Goal: Information Seeking & Learning: Check status

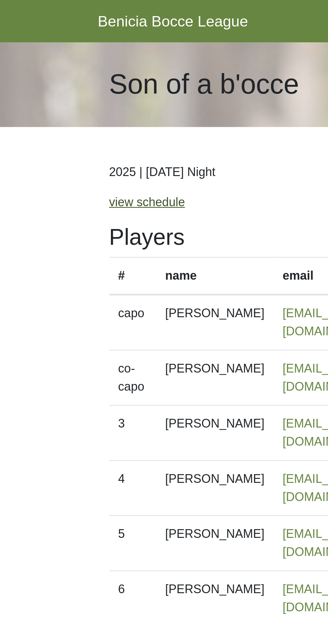
click at [72, 88] on link "view schedule" at bounding box center [66, 90] width 34 height 6
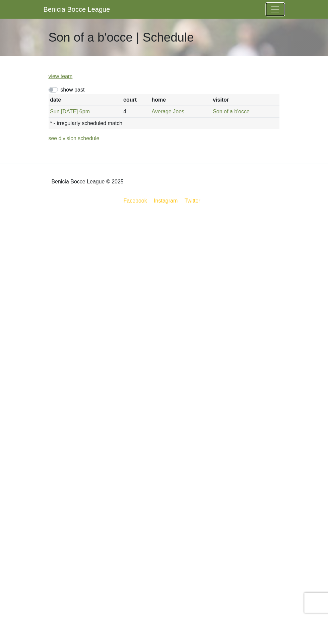
click at [275, 10] on span "Toggle navigation" at bounding box center [275, 9] width 10 height 10
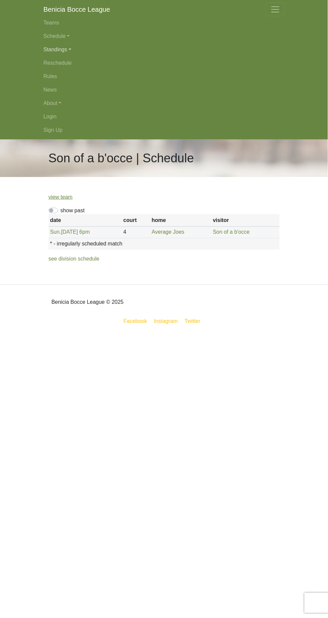
click at [66, 55] on link "Standings" at bounding box center [164, 49] width 241 height 13
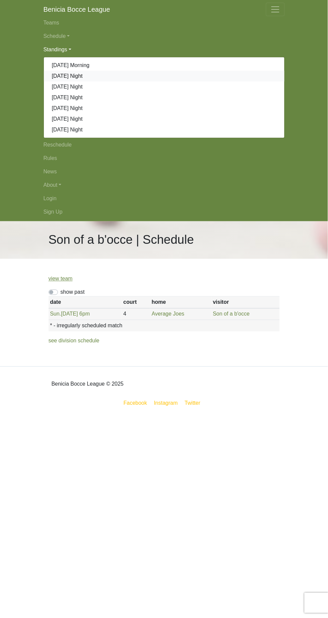
click at [70, 76] on link "[DATE] Night" at bounding box center [164, 76] width 241 height 11
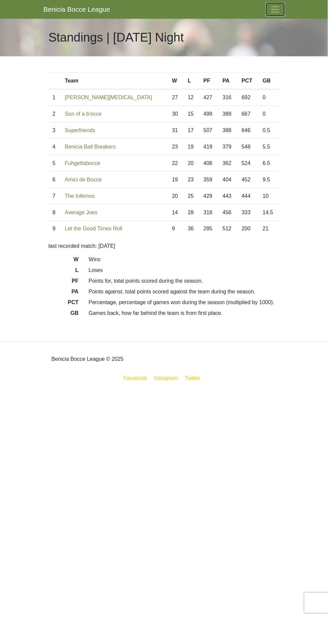
click at [277, 9] on span "Toggle navigation" at bounding box center [275, 9] width 10 height 10
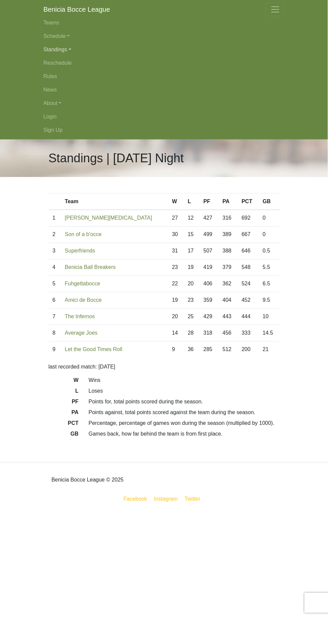
click at [68, 49] on link "Standings" at bounding box center [164, 49] width 241 height 13
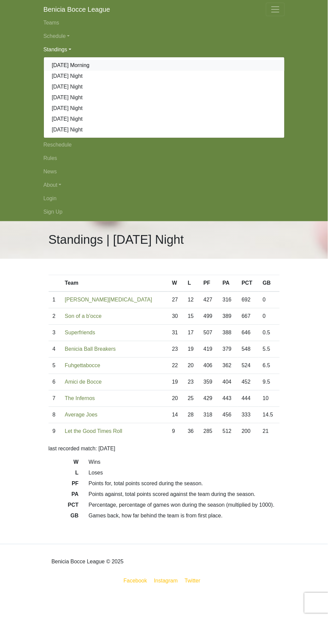
click at [88, 65] on link "[DATE] Morning" at bounding box center [164, 65] width 241 height 11
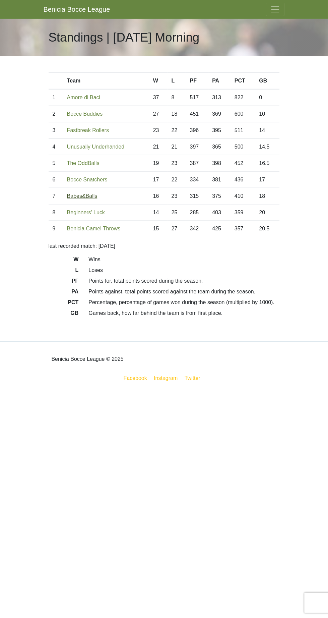
click at [90, 196] on link "Babes&Balls" at bounding box center [82, 196] width 30 height 6
click at [90, 114] on link "Bocce Buddies" at bounding box center [85, 114] width 36 height 6
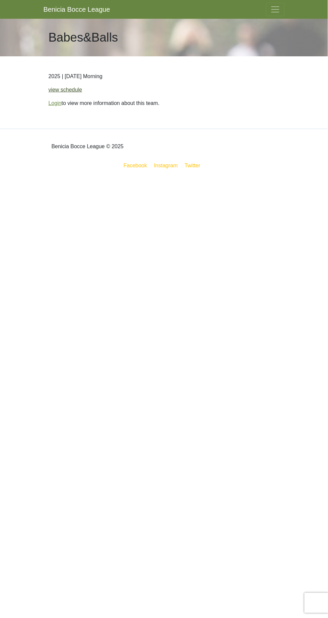
click at [73, 91] on link "view schedule" at bounding box center [66, 90] width 34 height 6
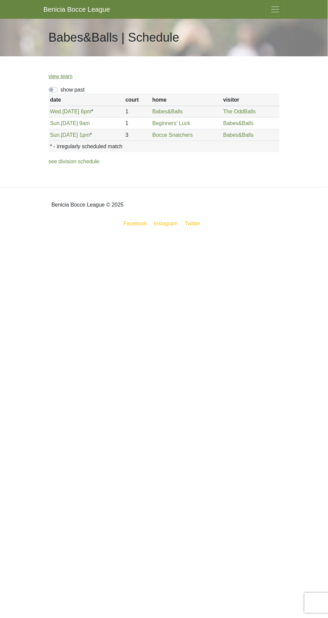
click at [61, 89] on label "show past" at bounding box center [73, 90] width 24 height 8
click at [61, 89] on input "show past" at bounding box center [63, 88] width 4 height 4
checkbox input "true"
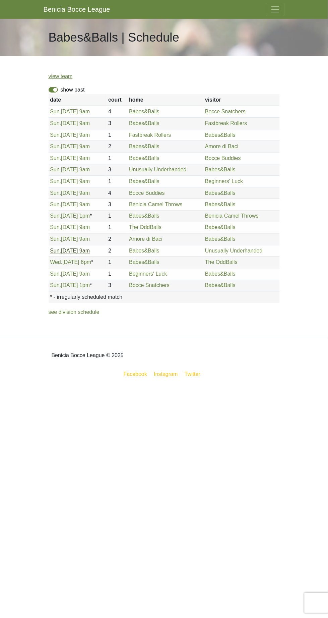
click at [76, 251] on link "Sun. 8/17, 9am" at bounding box center [70, 251] width 40 height 6
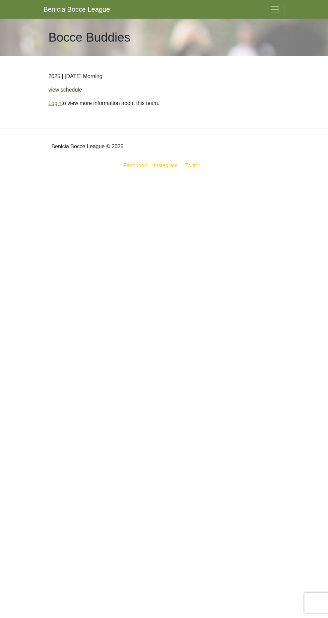
click at [74, 89] on link "view schedule" at bounding box center [66, 90] width 34 height 6
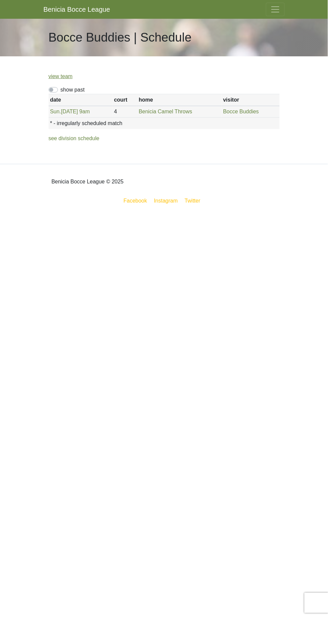
click at [61, 89] on label "show past" at bounding box center [73, 90] width 24 height 8
click at [61, 89] on input "show past" at bounding box center [63, 88] width 4 height 4
checkbox input "true"
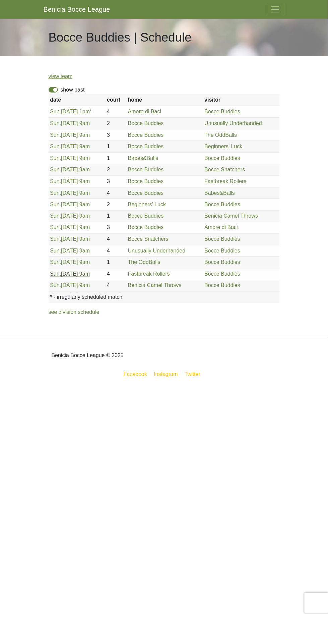
click at [80, 275] on link "Sun. 8/17, 9am" at bounding box center [70, 274] width 40 height 6
